Goal: Register for event/course

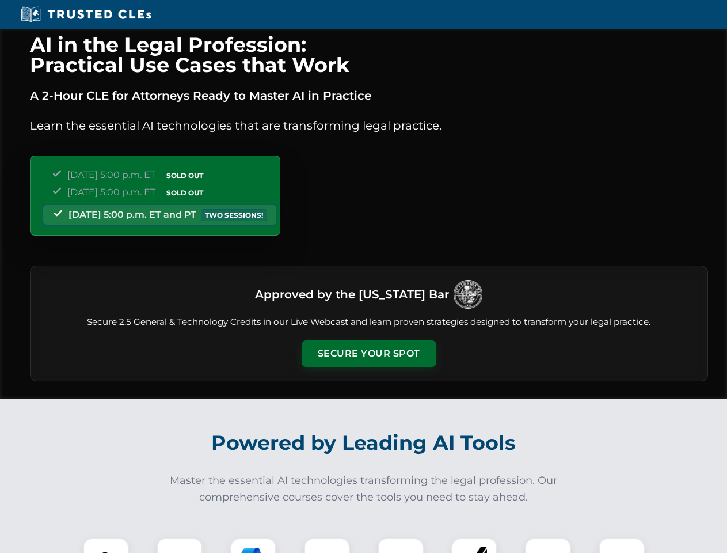
click at [368, 353] on button "Secure Your Spot" at bounding box center [369, 353] width 135 height 26
click at [106, 545] on img at bounding box center [105, 560] width 33 height 33
click at [180, 545] on div at bounding box center [180, 561] width 46 height 46
